Goal: Check status: Check status

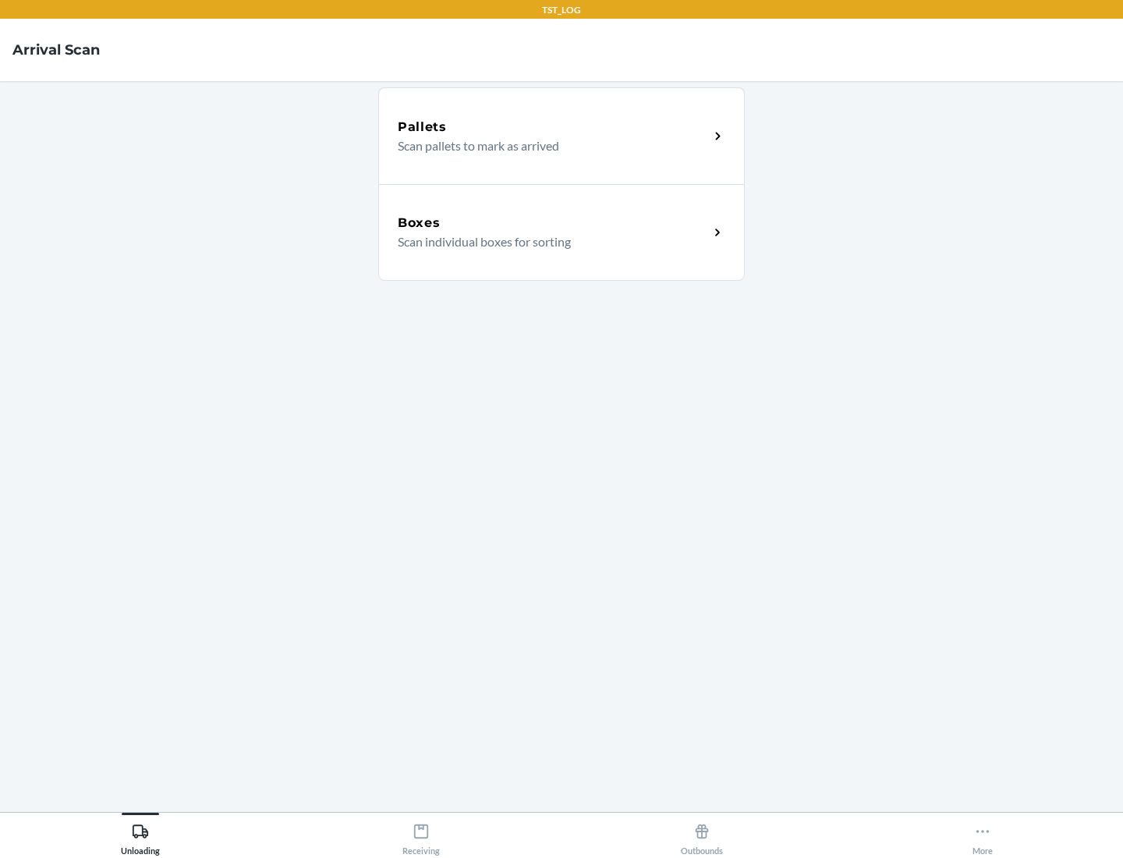
click at [553, 223] on div "Boxes" at bounding box center [553, 223] width 311 height 19
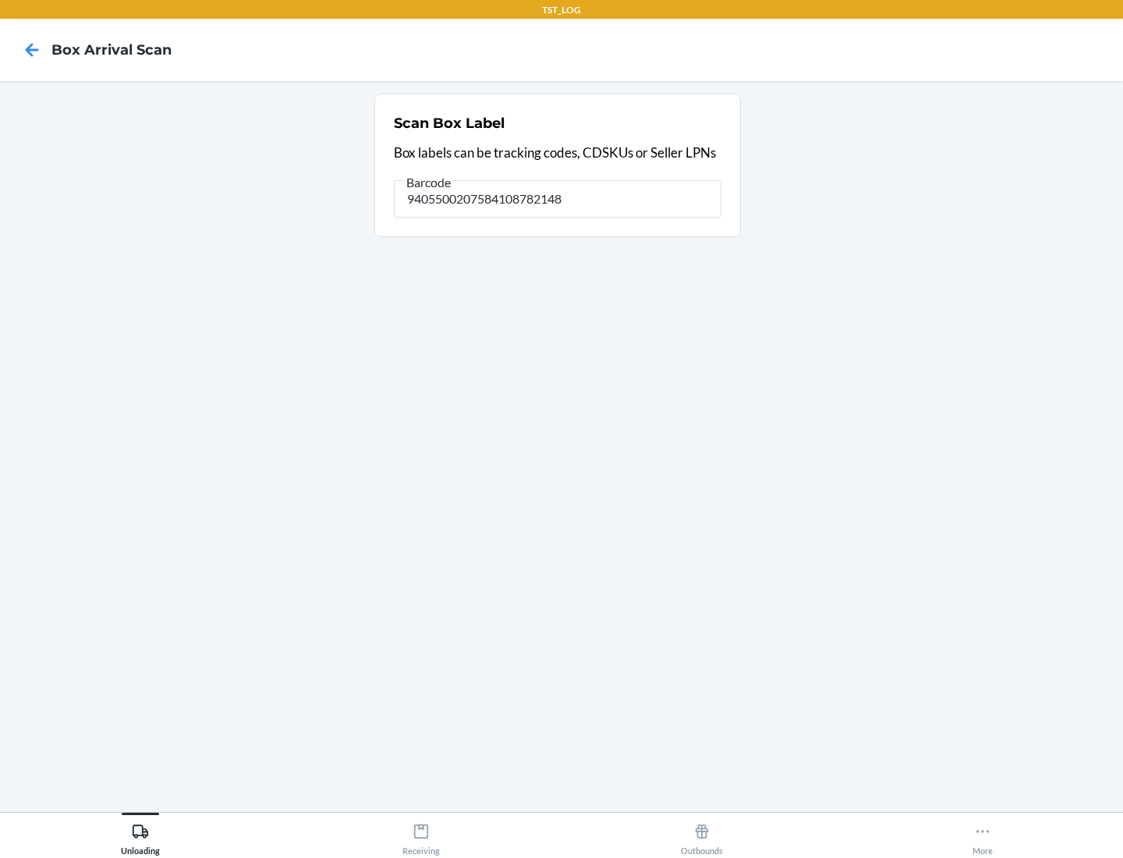
type input "9405500207584108782148"
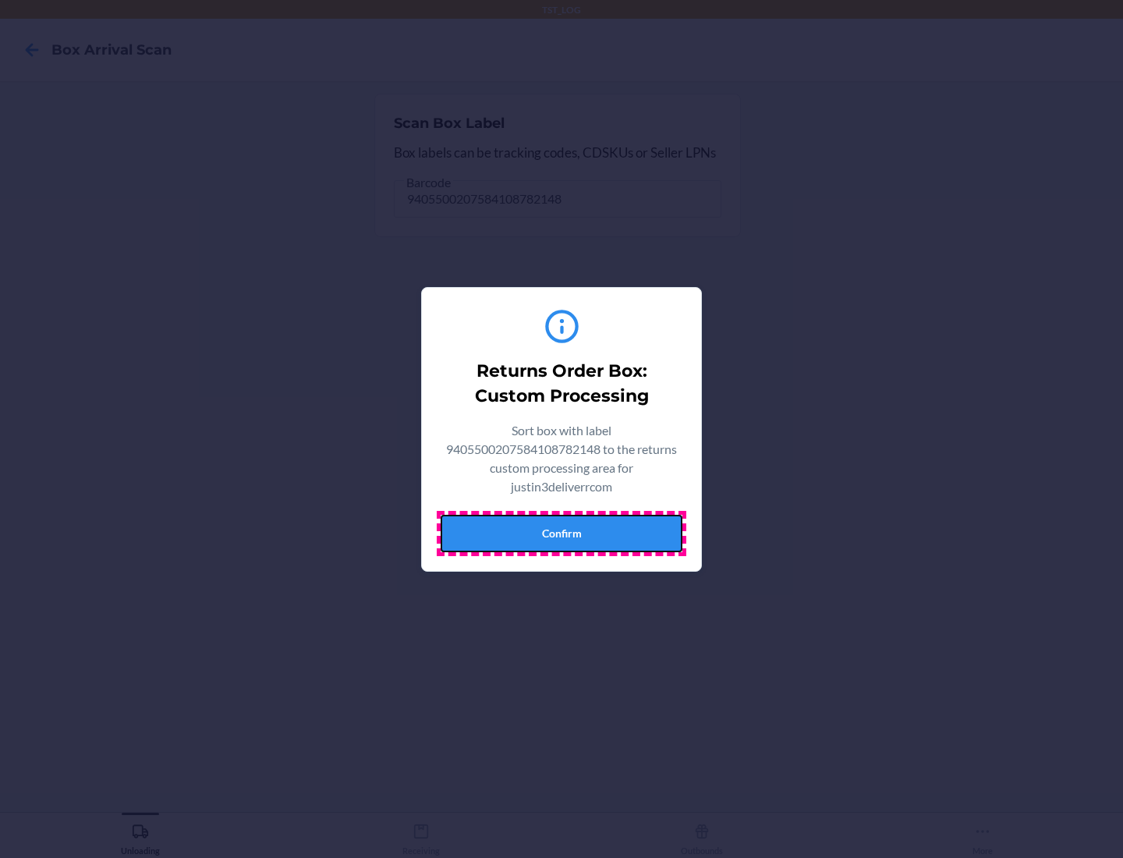
click at [562, 533] on button "Confirm" at bounding box center [562, 533] width 242 height 37
